Goal: Information Seeking & Learning: Learn about a topic

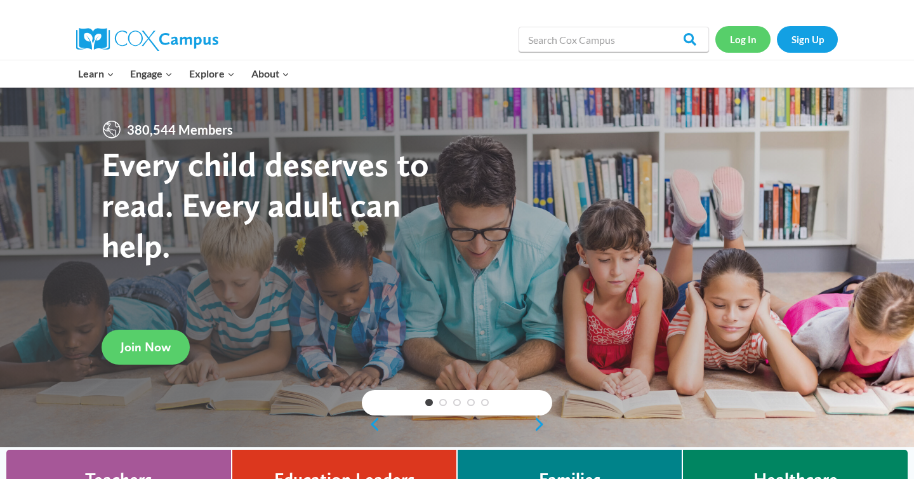
click at [728, 36] on link "Log In" at bounding box center [742, 39] width 55 height 26
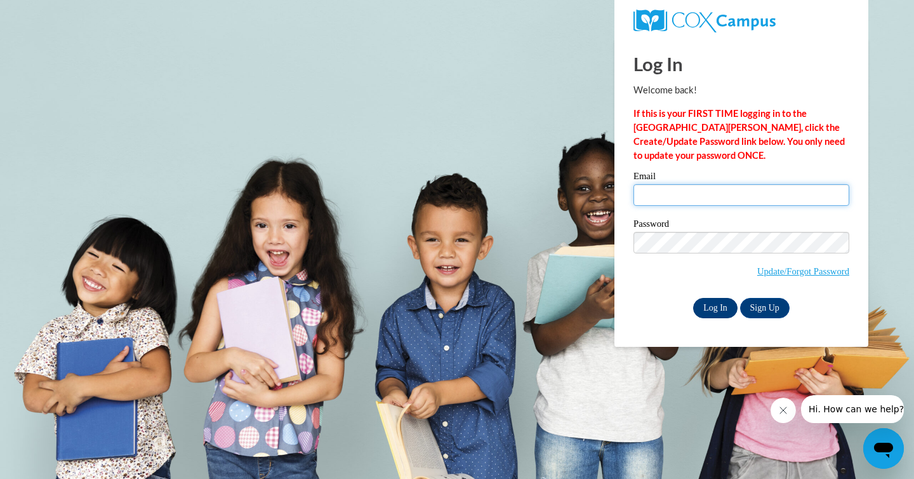
type input "kagrif5568@ung.edu"
click at [720, 310] on input "Log In" at bounding box center [715, 308] width 44 height 20
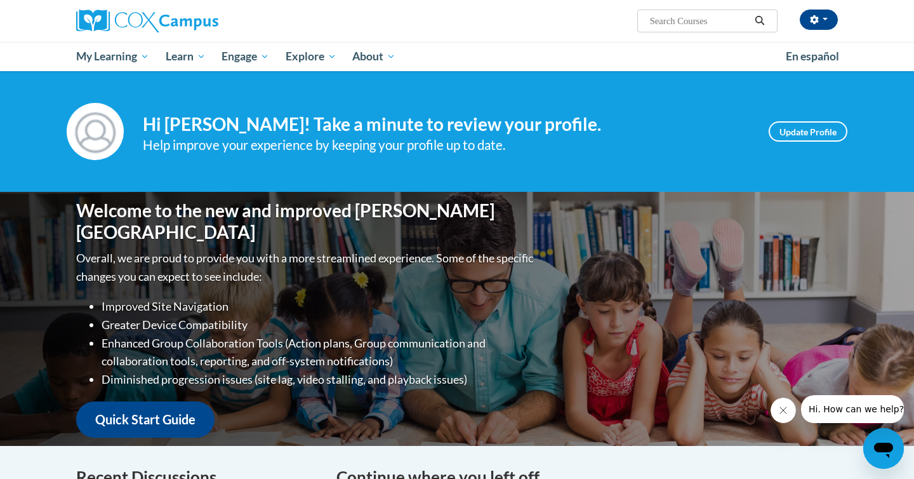
click at [687, 22] on input "Search..." at bounding box center [700, 20] width 102 height 15
type input "literacy"
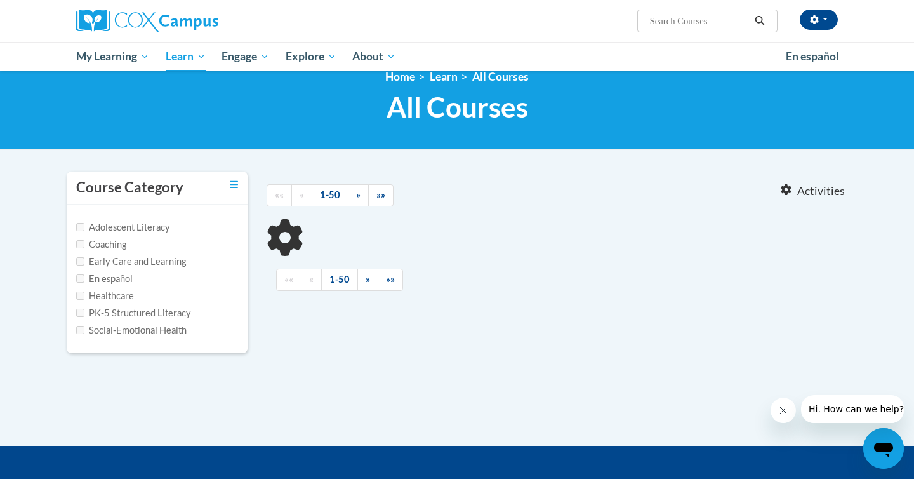
type input "literacy"
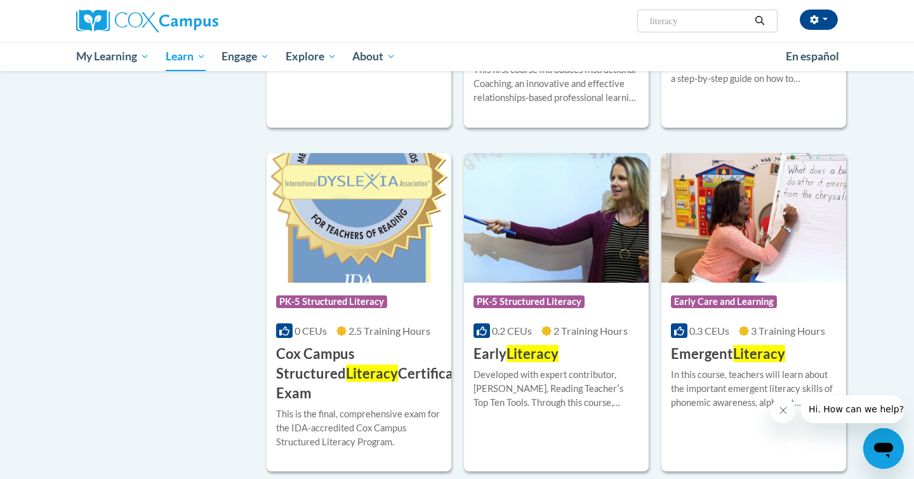
scroll to position [431, 0]
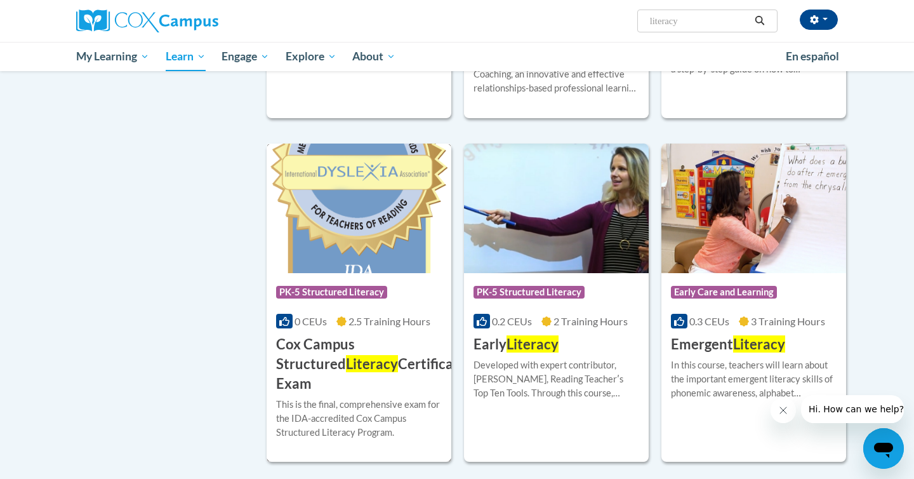
click at [334, 354] on h3 "Cox Campus Structured Literacy Certificate Exam" at bounding box center [371, 364] width 190 height 58
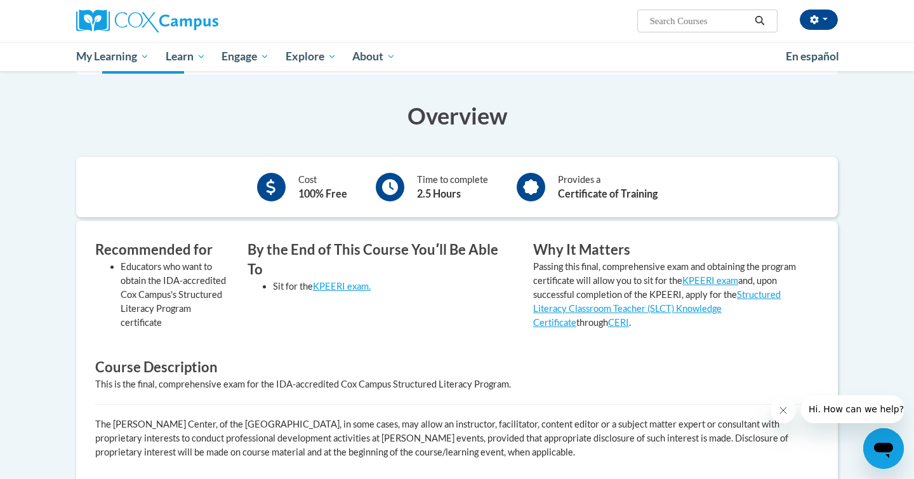
scroll to position [43, 0]
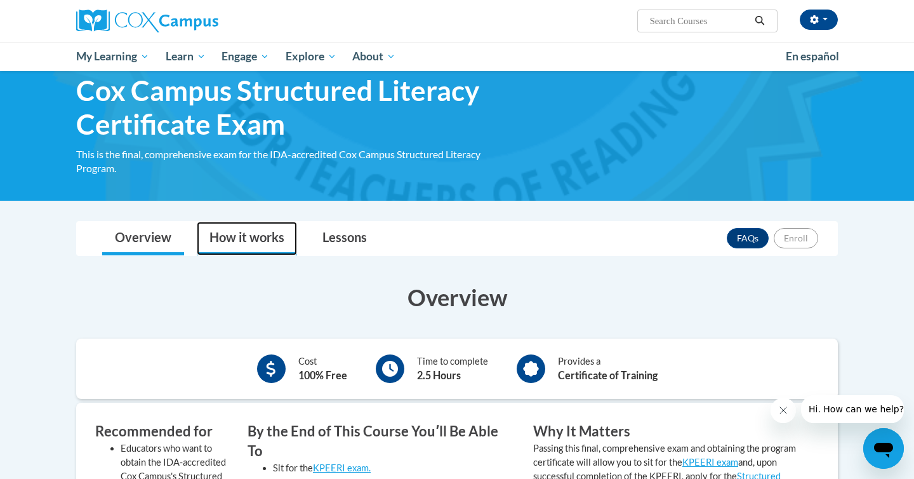
click at [243, 237] on link "How it works" at bounding box center [247, 239] width 100 height 34
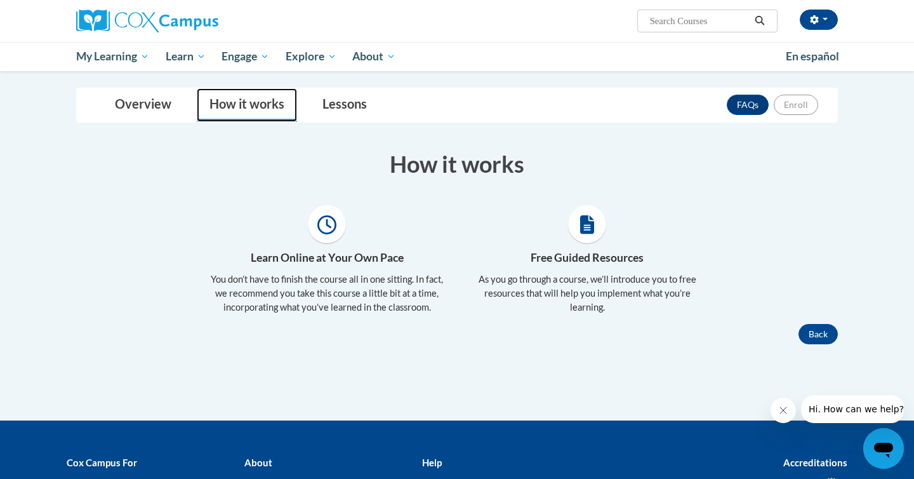
scroll to position [178, 0]
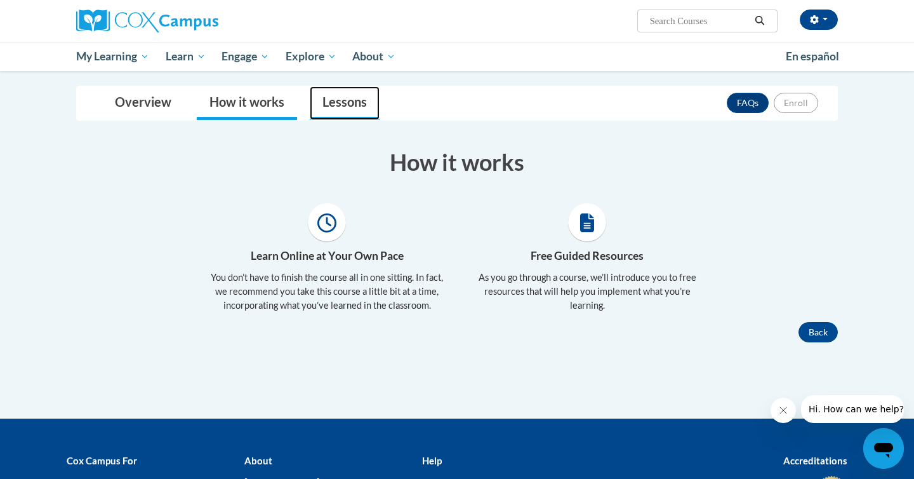
click at [322, 104] on link "Lessons" at bounding box center [345, 103] width 70 height 34
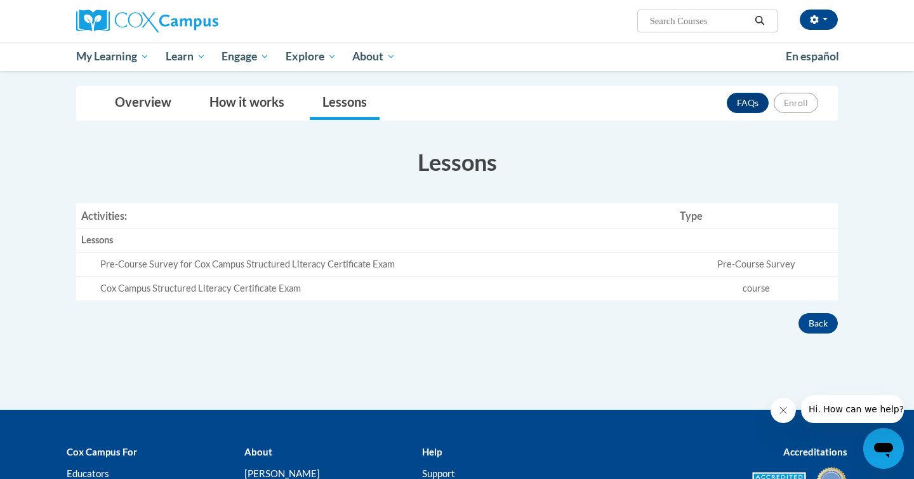
click at [258, 250] on th "Lessons" at bounding box center [375, 241] width 599 height 24
click at [209, 265] on div "Pre-Course Survey for Cox Campus Structured Literacy Certificate Exam" at bounding box center [384, 264] width 569 height 13
click at [218, 289] on div "Cox Campus Structured Literacy Certificate Exam" at bounding box center [384, 288] width 569 height 13
